Goal: Find specific page/section: Find specific page/section

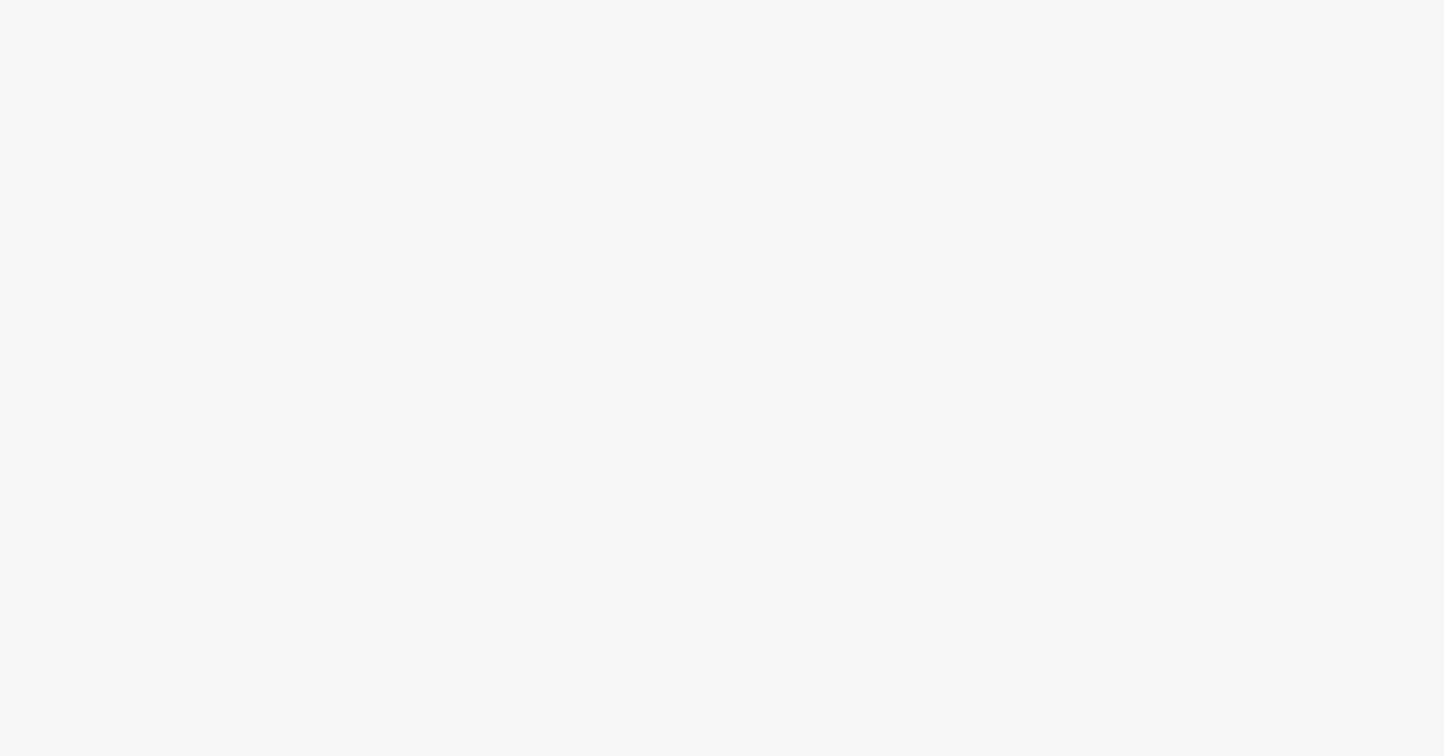
select select "11a7df10-284f-415c-b52a-427acf4c31ae"
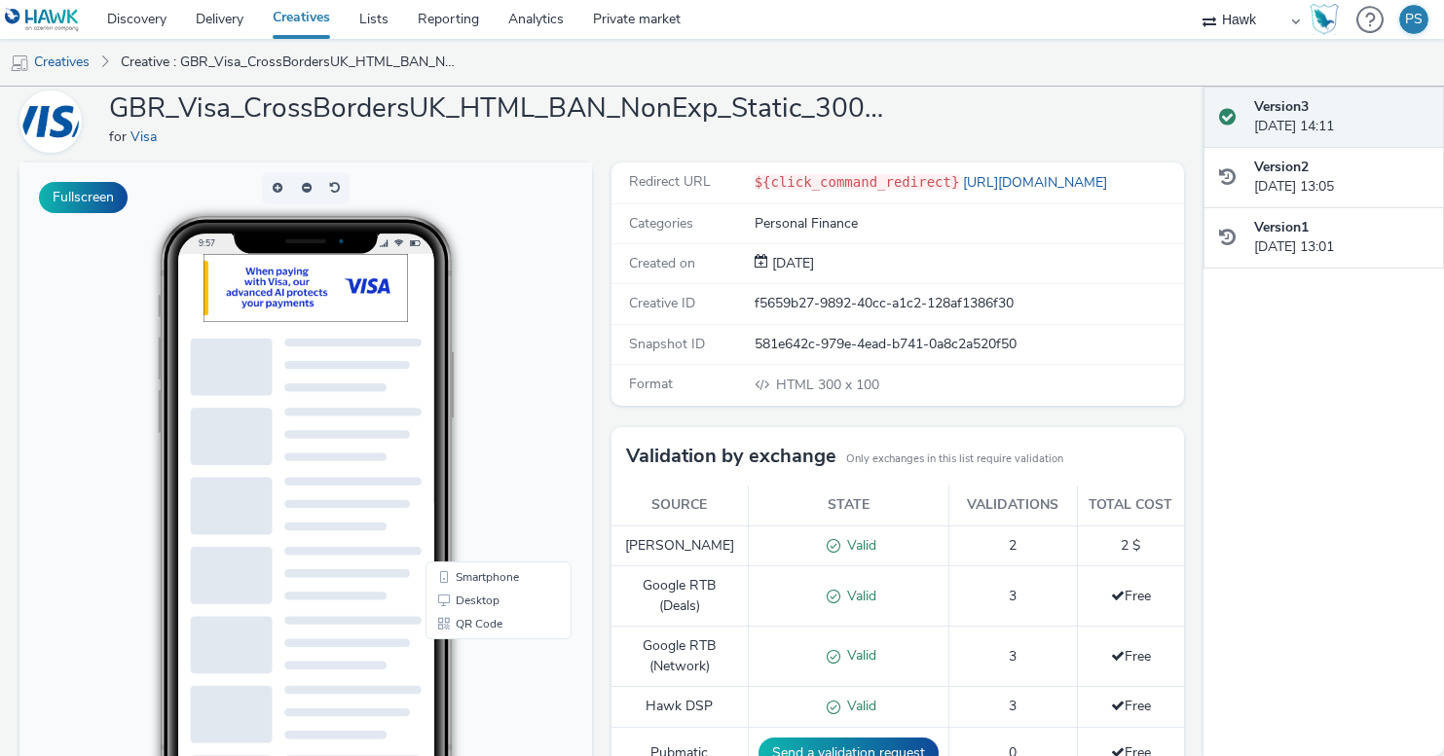
scroll to position [63, 0]
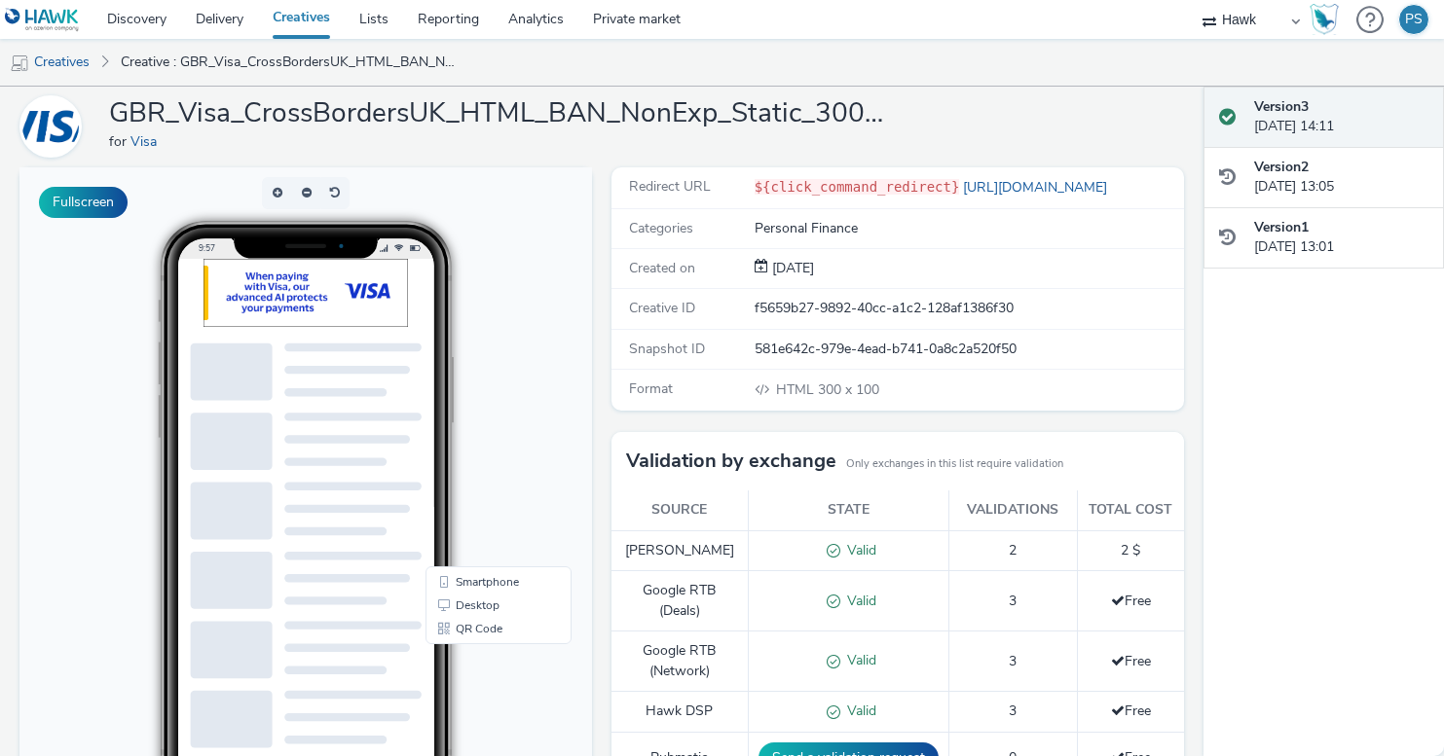
click at [377, 284] on div at bounding box center [349, 307] width 292 height 97
click at [457, 322] on div at bounding box center [349, 307] width 292 height 97
click at [312, 309] on div at bounding box center [349, 307] width 292 height 97
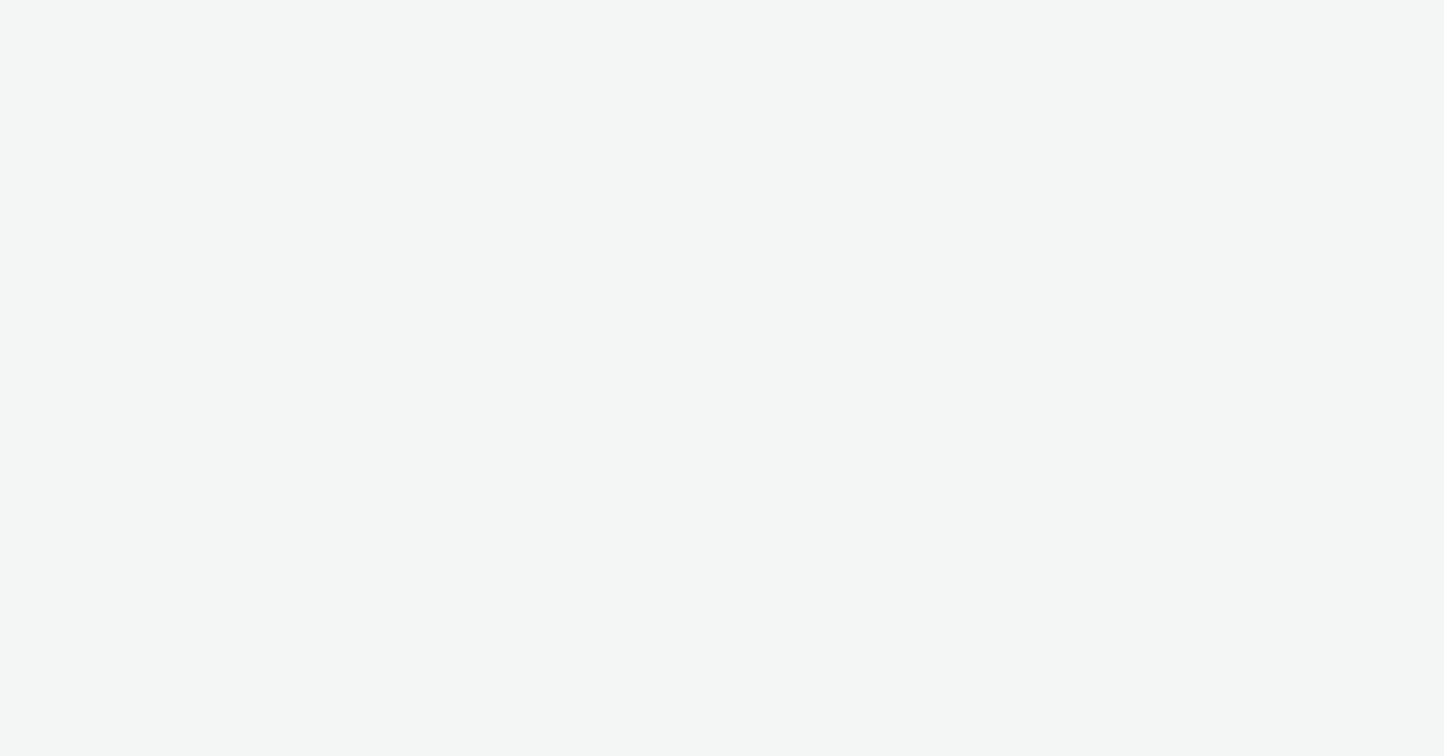
select select "11a7df10-284f-415c-b52a-427acf4c31ae"
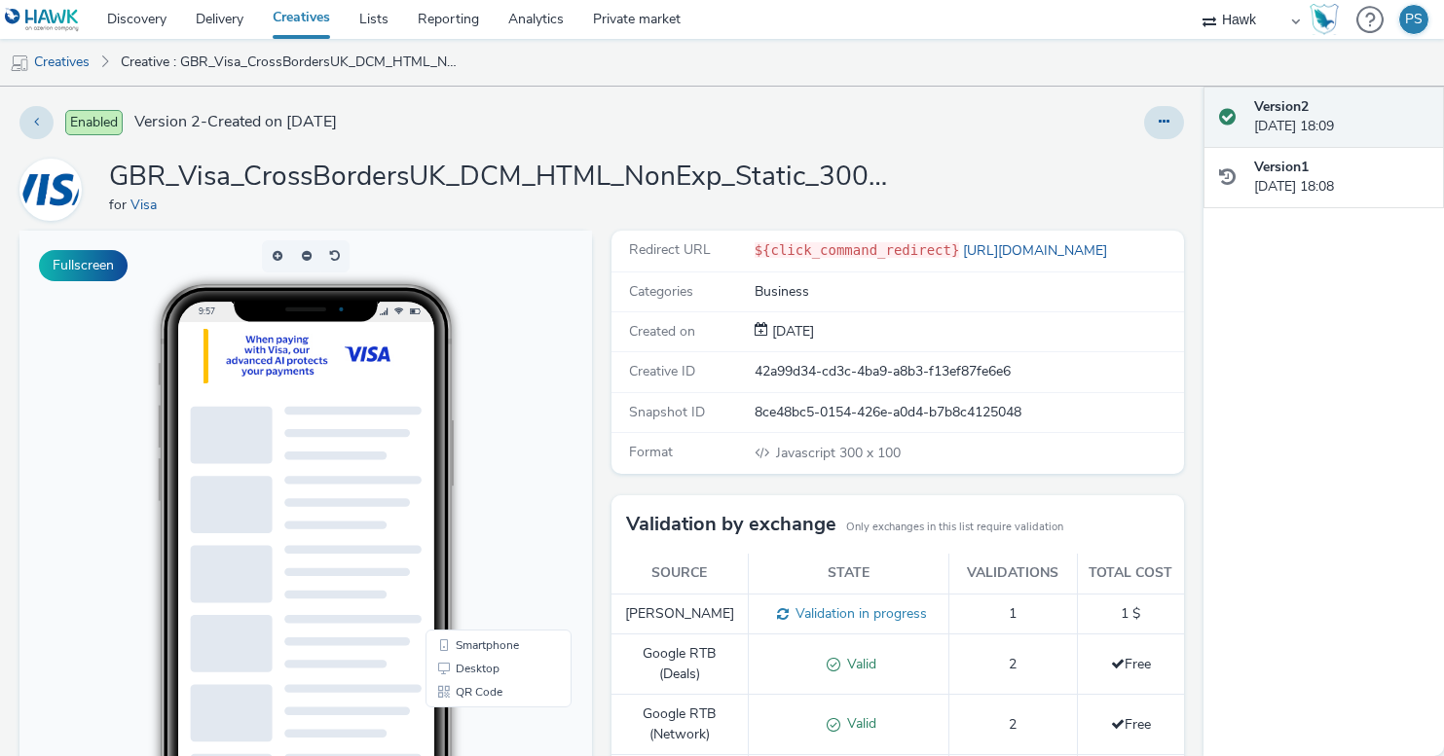
click at [418, 389] on img at bounding box center [349, 370] width 292 height 97
